Goal: Task Accomplishment & Management: Complete application form

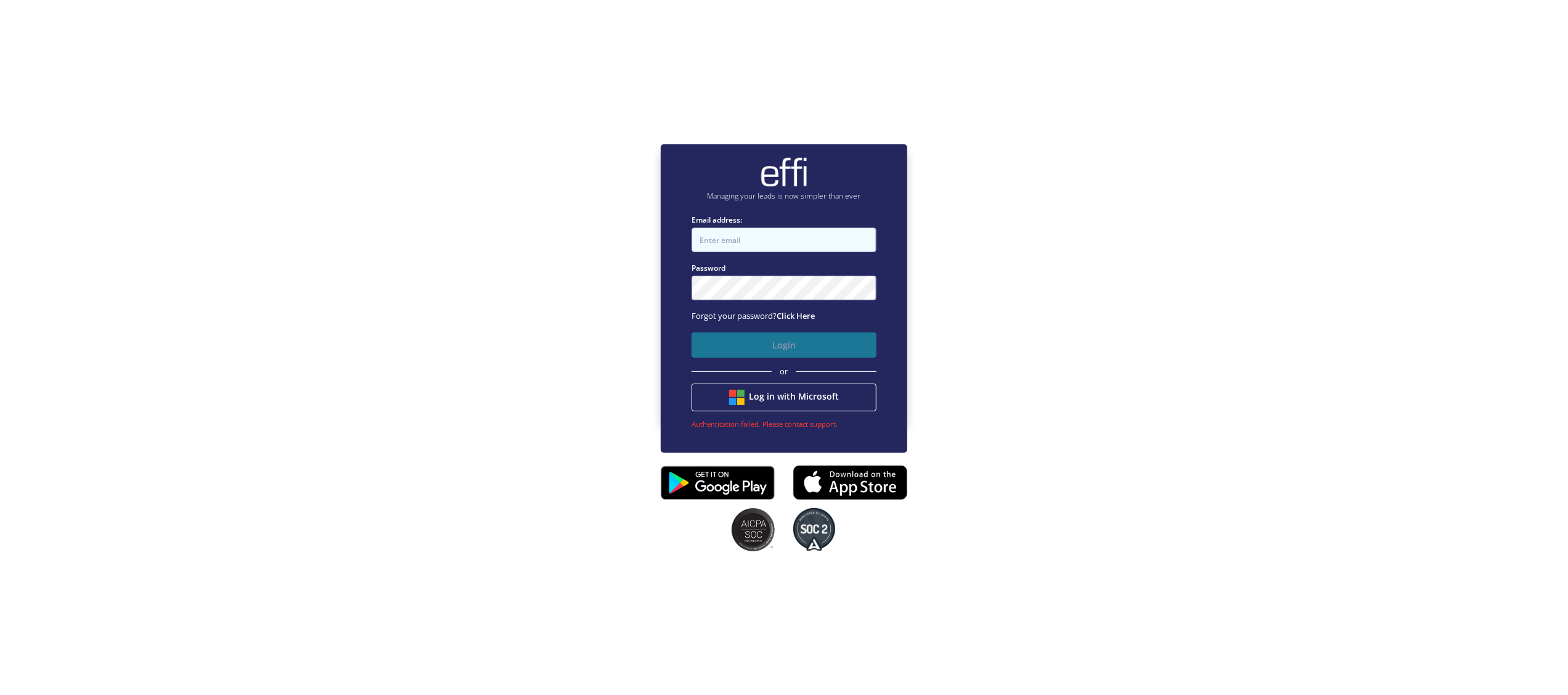
type input "george@thrivemortgages.com.au"
click at [834, 341] on button "Login" at bounding box center [784, 344] width 185 height 25
